Goal: Entertainment & Leisure: Consume media (video, audio)

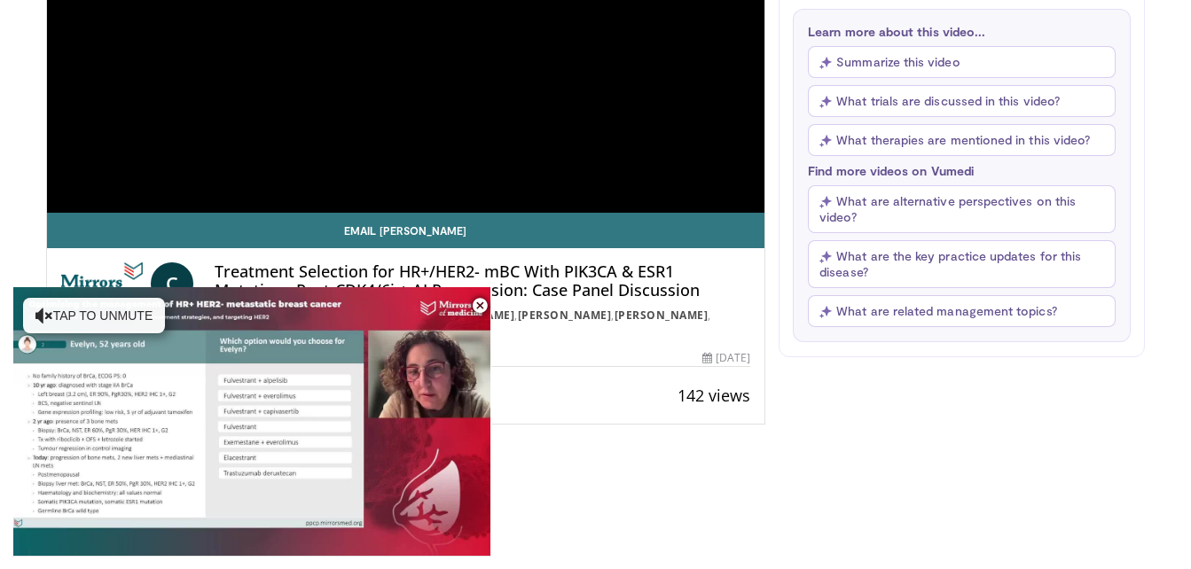
scroll to position [394, 0]
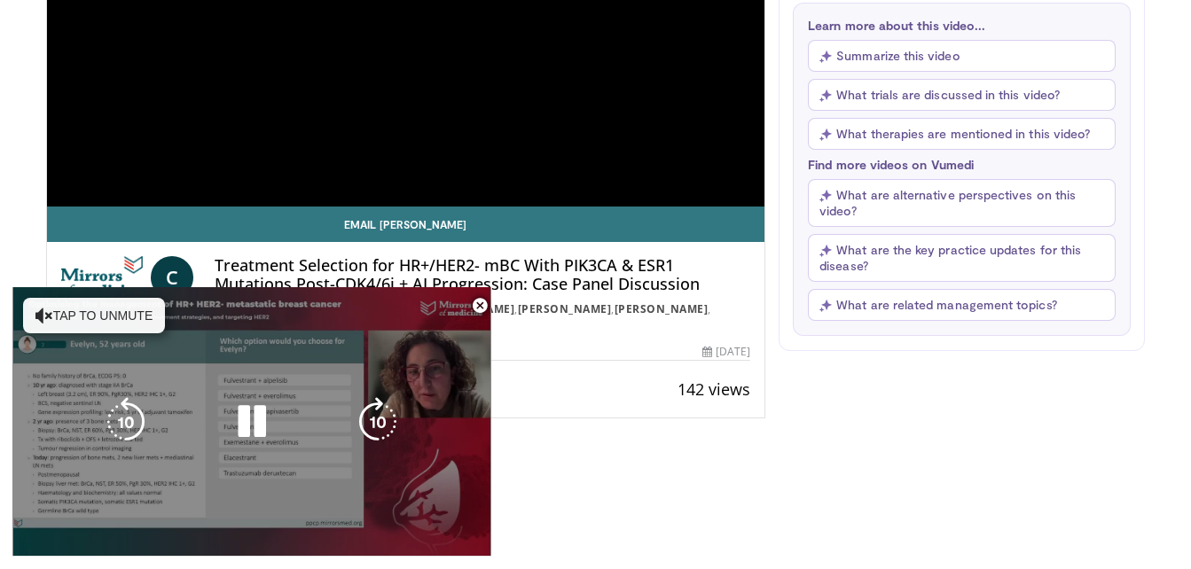
click at [64, 536] on video-js "**********" at bounding box center [251, 422] width 479 height 270
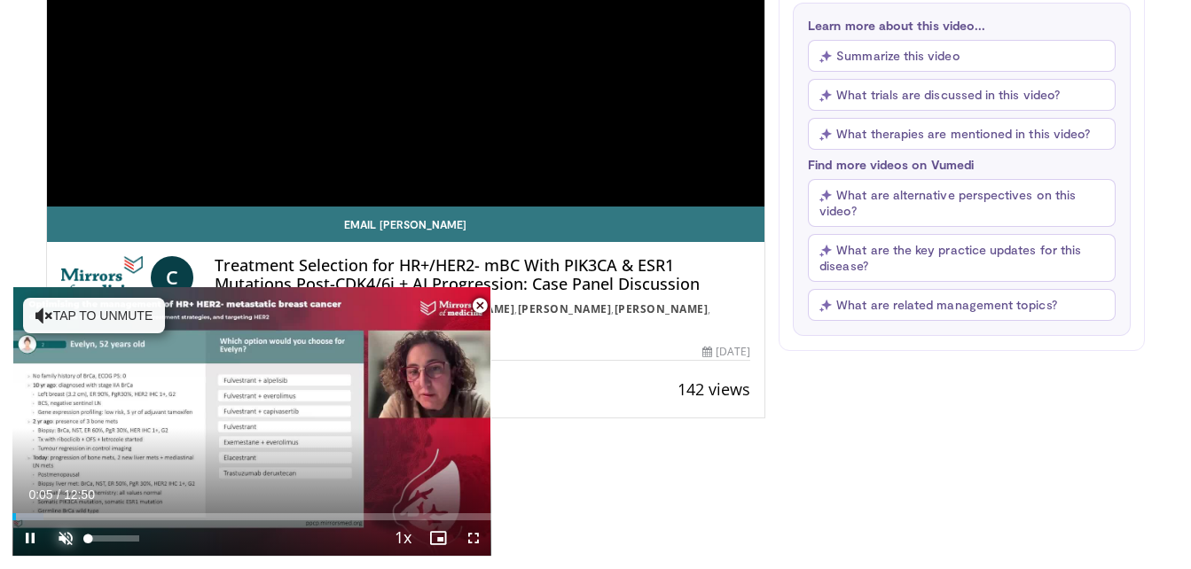
click at [68, 538] on span "Video Player" at bounding box center [65, 538] width 35 height 35
click at [470, 539] on span "Video Player" at bounding box center [473, 538] width 35 height 35
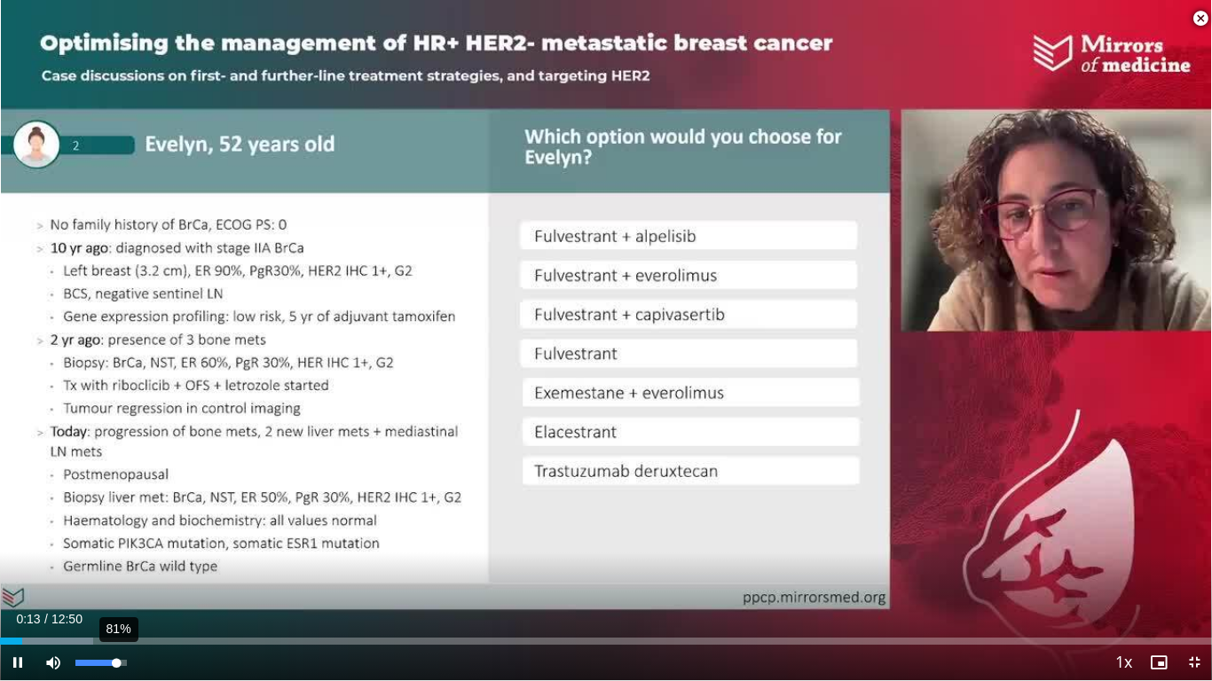
click at [124, 569] on div "81%" at bounding box center [100, 663] width 51 height 6
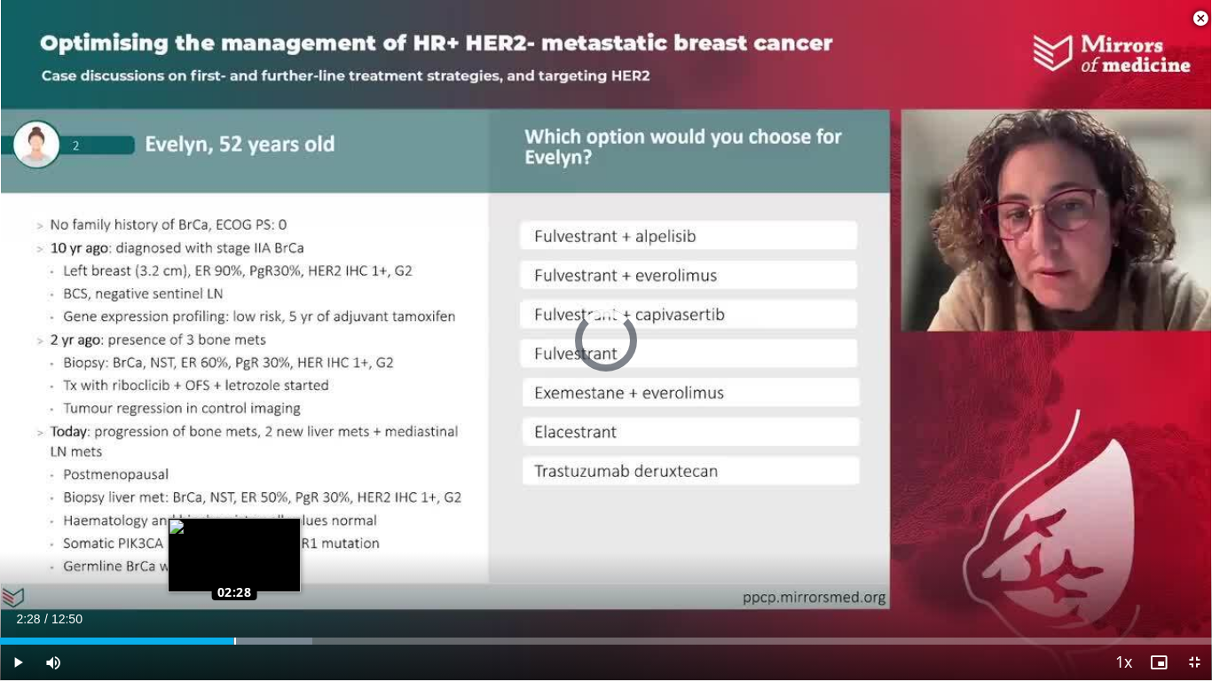
drag, startPoint x: 134, startPoint y: 639, endPoint x: 234, endPoint y: 640, distance: 100.2
click at [234, 569] on div "Loaded : 25.76% 02:28 02:28" at bounding box center [606, 641] width 1212 height 7
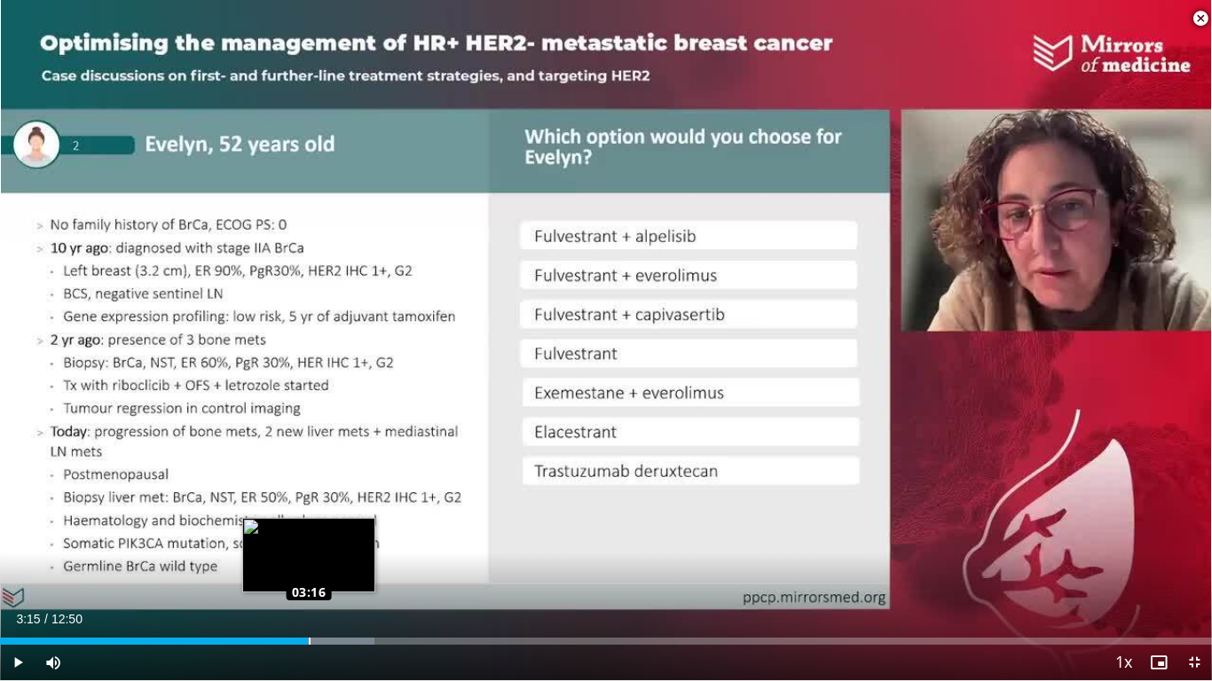
drag, startPoint x: 234, startPoint y: 640, endPoint x: 309, endPoint y: 640, distance: 74.5
click at [309, 569] on div "Loaded : 30.91% 03:15 03:16" at bounding box center [606, 641] width 1212 height 7
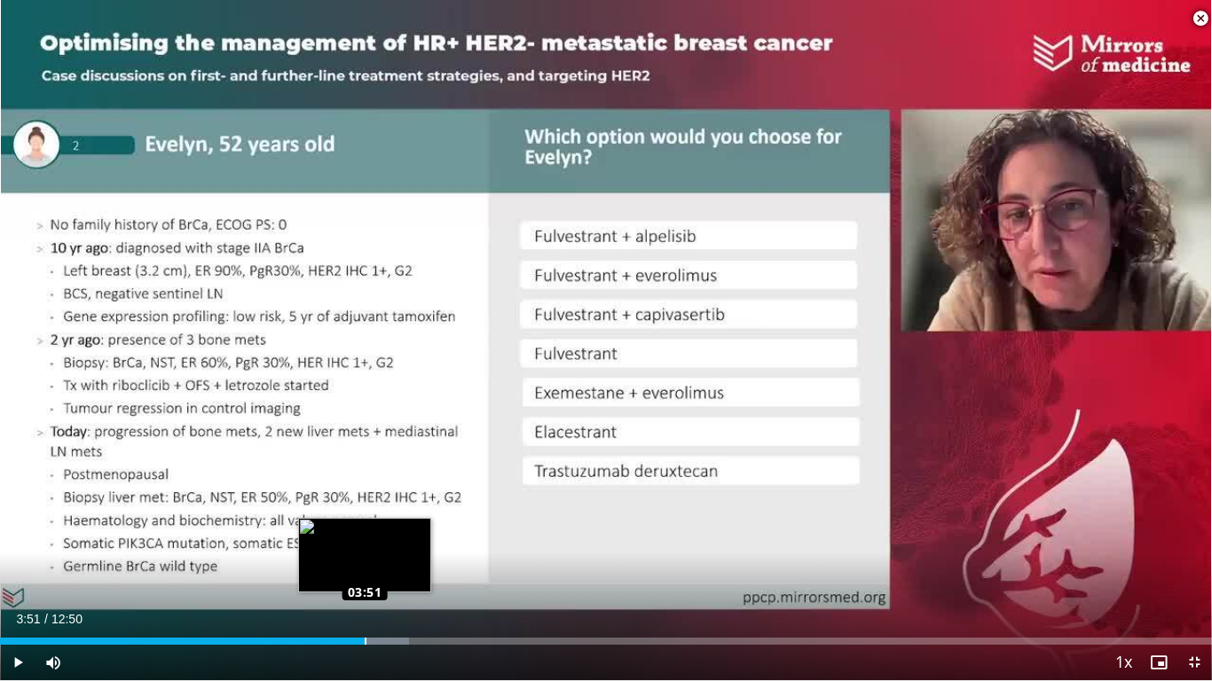
drag, startPoint x: 309, startPoint y: 640, endPoint x: 365, endPoint y: 640, distance: 55.9
click at [365, 569] on div "Loaded : 33.77% 03:51 03:51" at bounding box center [606, 641] width 1212 height 7
drag, startPoint x: 365, startPoint y: 640, endPoint x: 341, endPoint y: 642, distance: 24.0
click at [341, 569] on div "Loaded : 38.64% 03:44 03:43" at bounding box center [606, 641] width 1212 height 7
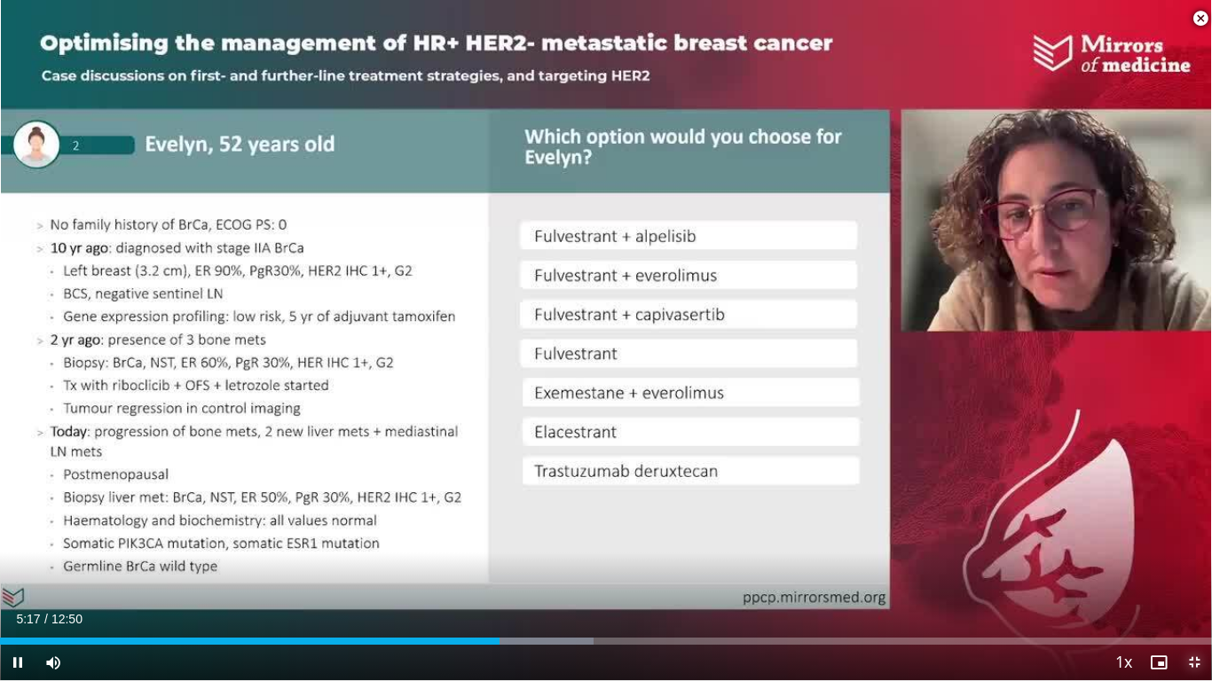
click at [1190, 569] on span "Video Player" at bounding box center [1193, 662] width 35 height 35
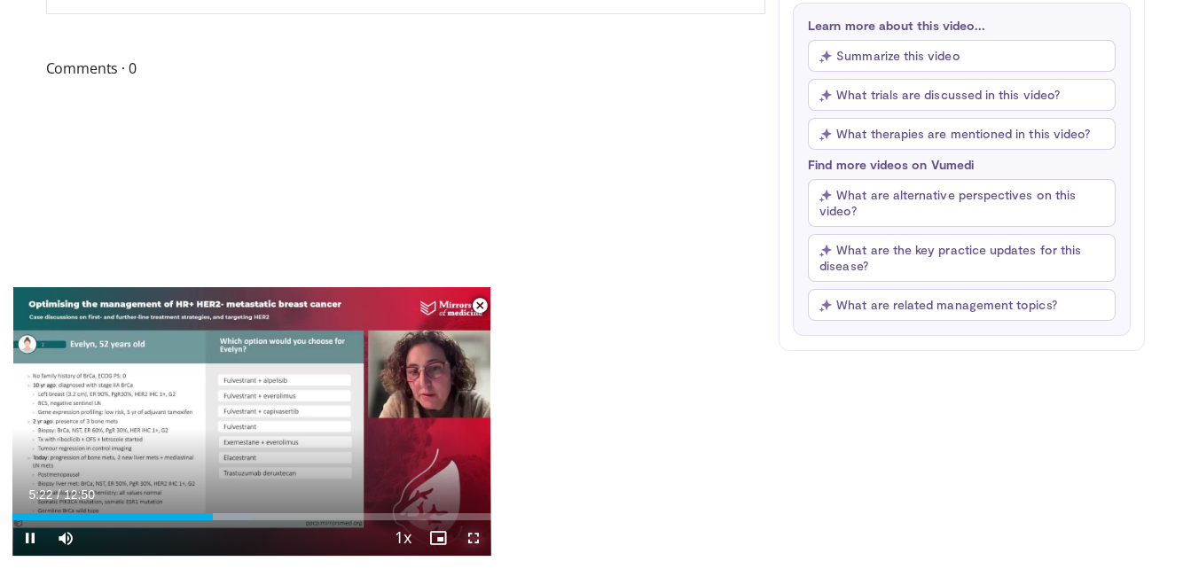
click at [481, 540] on span "Video Player" at bounding box center [473, 538] width 35 height 35
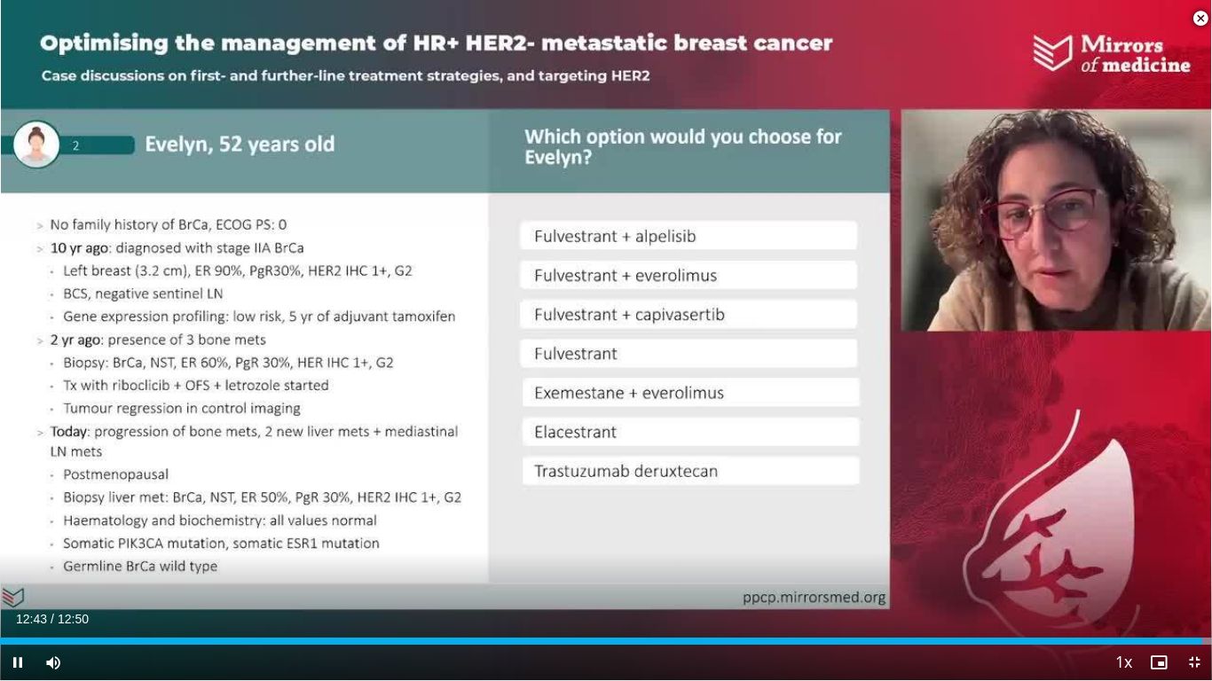
click at [1190, 16] on span "Video Player" at bounding box center [1199, 18] width 35 height 35
click at [1190, 569] on span "Video Player" at bounding box center [1193, 662] width 35 height 35
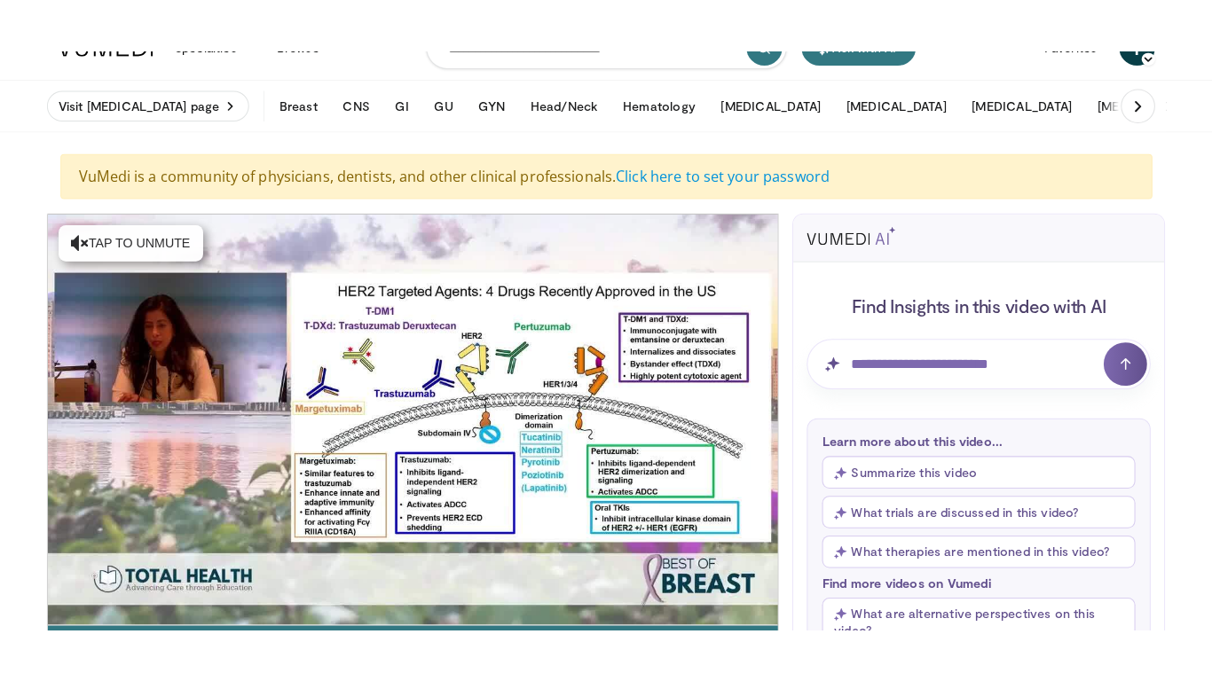
scroll to position [82, 0]
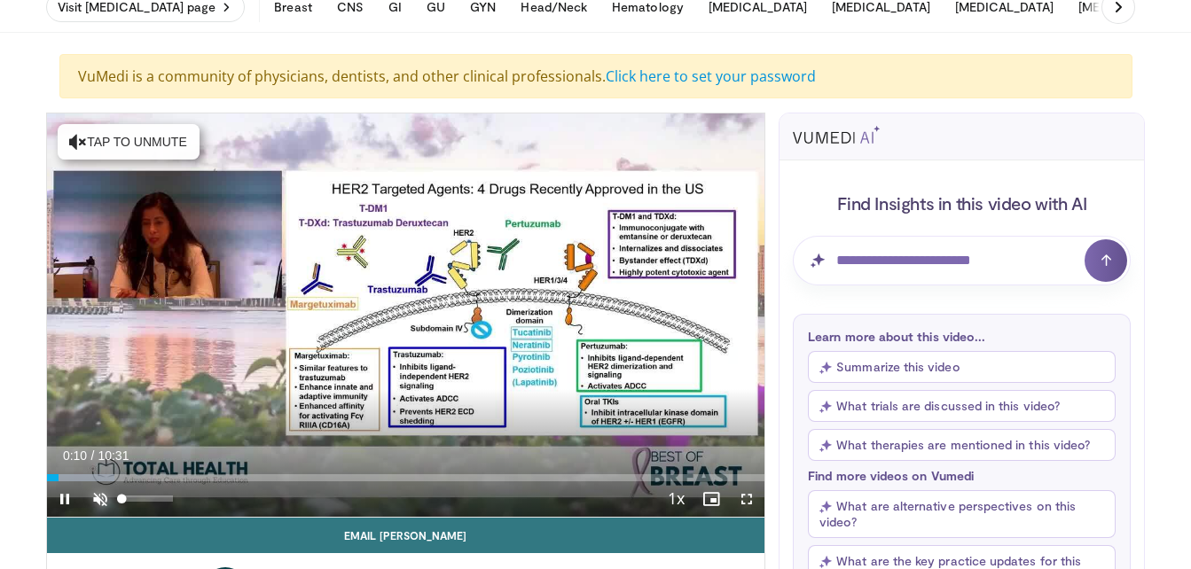
click at [100, 494] on span "Video Player" at bounding box center [99, 499] width 35 height 35
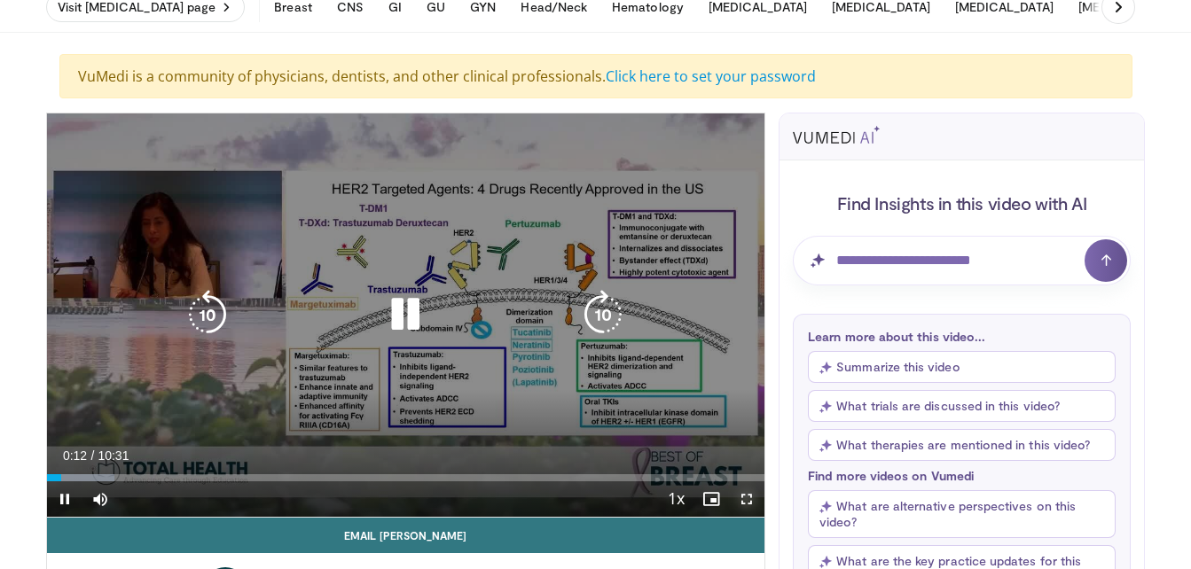
drag, startPoint x: 745, startPoint y: 495, endPoint x: 749, endPoint y: 561, distance: 65.7
click at [745, 495] on span "Video Player" at bounding box center [746, 499] width 35 height 35
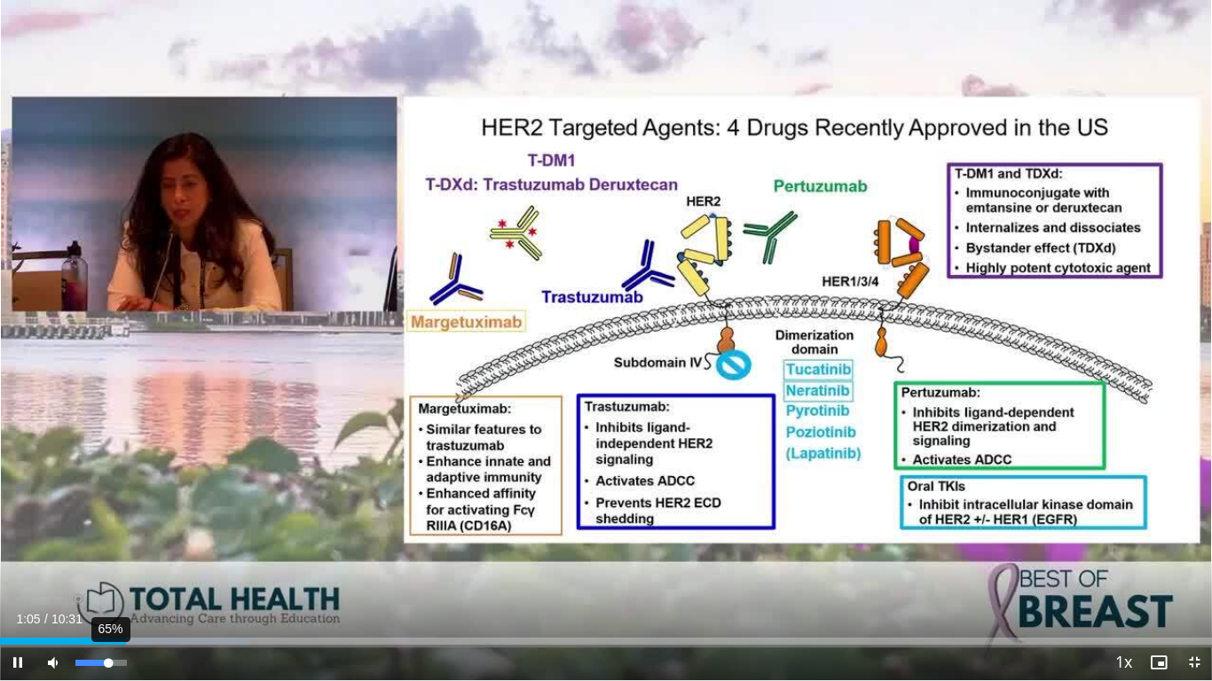
drag, startPoint x: 122, startPoint y: 661, endPoint x: 108, endPoint y: 661, distance: 14.2
click at [108, 569] on div "Volume Level" at bounding box center [91, 663] width 33 height 6
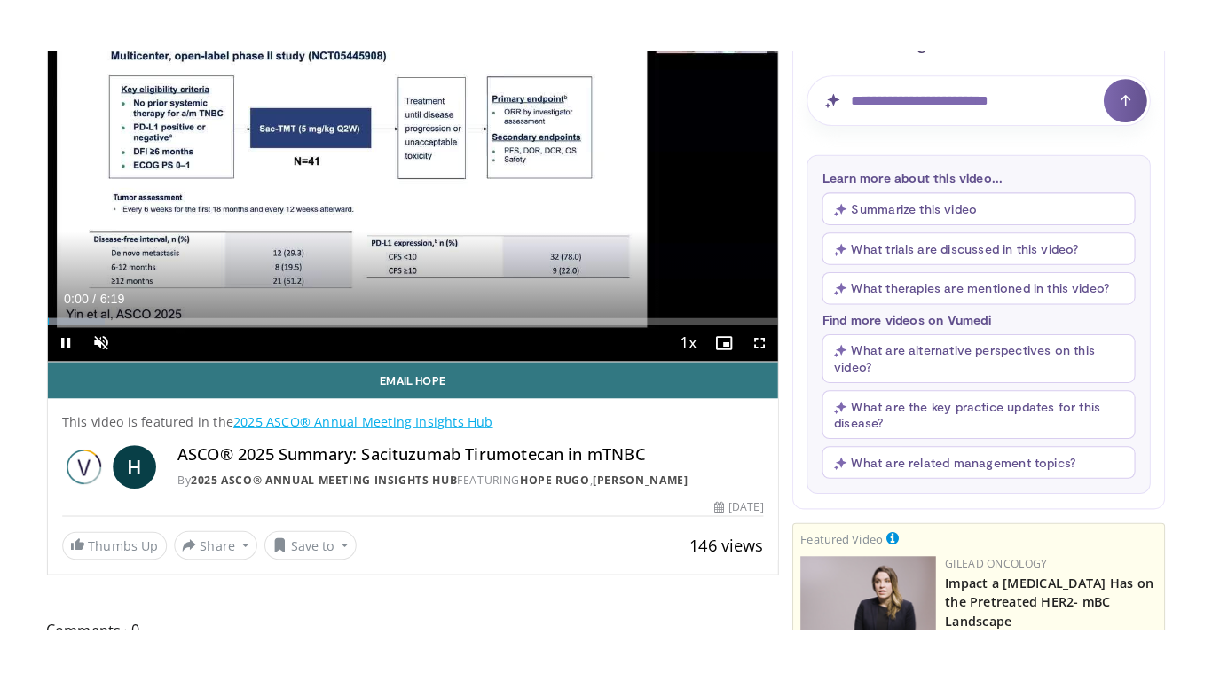
scroll to position [228, 0]
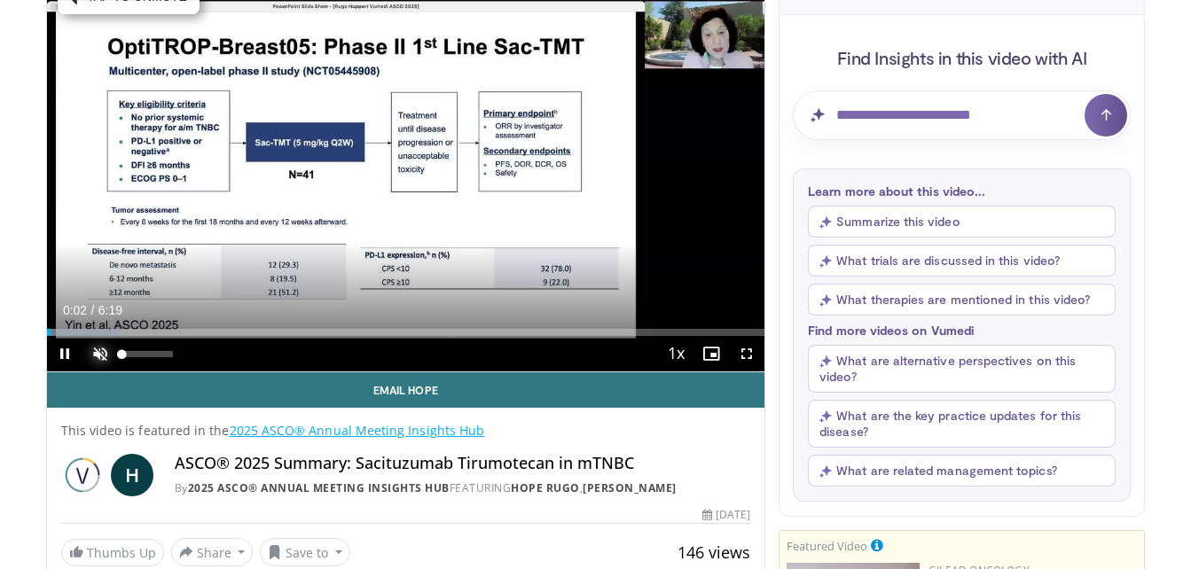
click at [98, 350] on span "Video Player" at bounding box center [99, 353] width 35 height 35
click at [751, 352] on span "Video Player" at bounding box center [746, 353] width 35 height 35
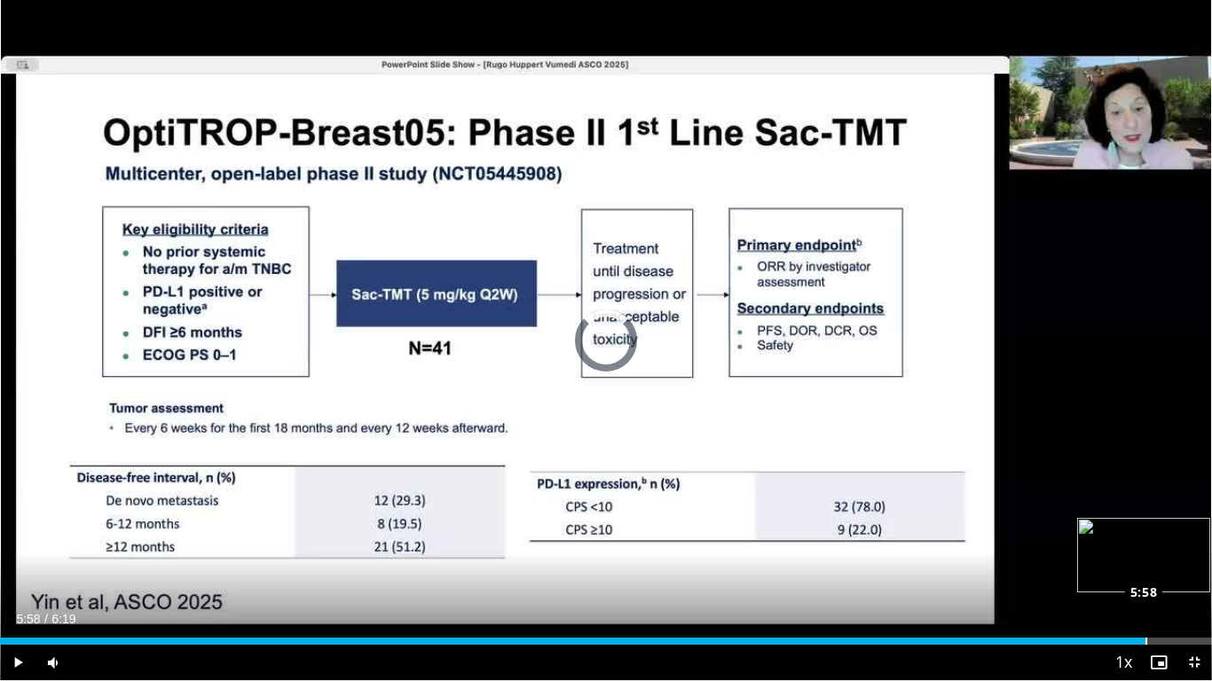
click at [1145, 569] on div "Loaded : 0.00% 5:58 5:58" at bounding box center [606, 636] width 1212 height 17
